Goal: Task Accomplishment & Management: Use online tool/utility

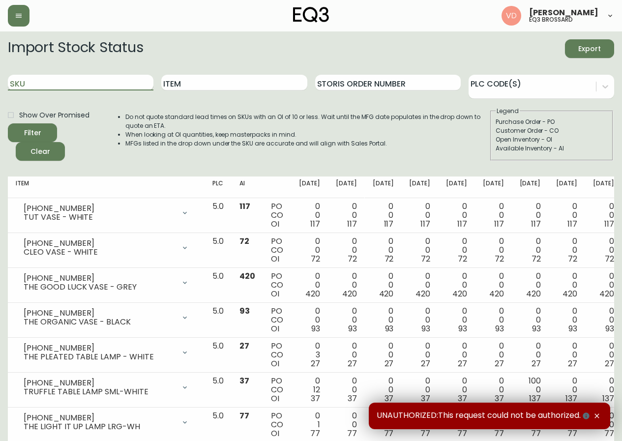
click at [114, 83] on input "SKU" at bounding box center [80, 83] width 145 height 16
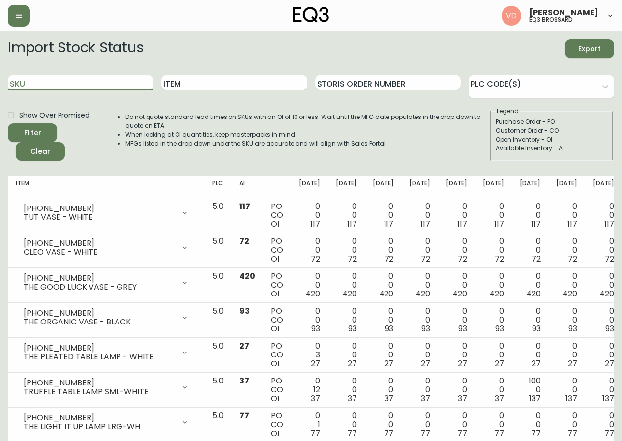
paste input "[PHONE_NUMBER]"
type input "[PHONE_NUMBER]"
click at [8, 123] on button "Filter" at bounding box center [32, 132] width 49 height 19
